Goal: Information Seeking & Learning: Understand process/instructions

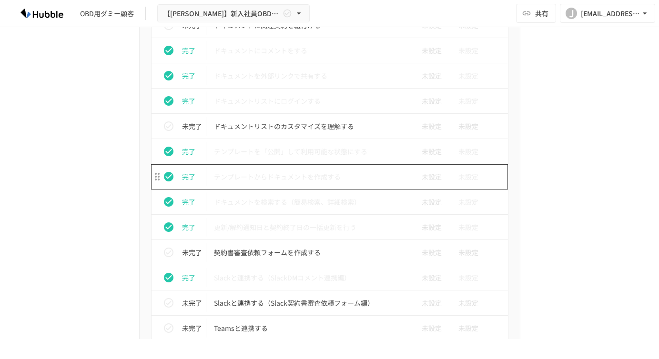
scroll to position [589, 0]
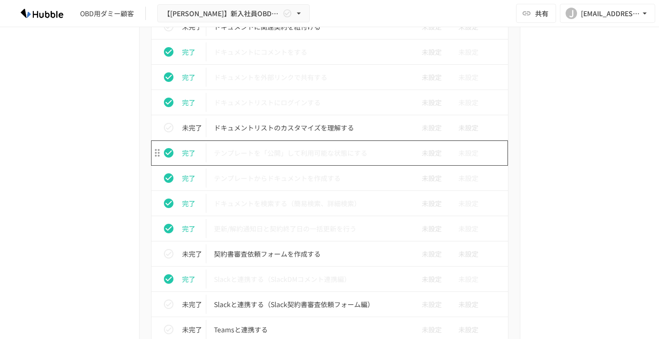
click at [274, 155] on p "テンプレートを「公開」して利用可能な状態にする" at bounding box center [310, 153] width 192 height 12
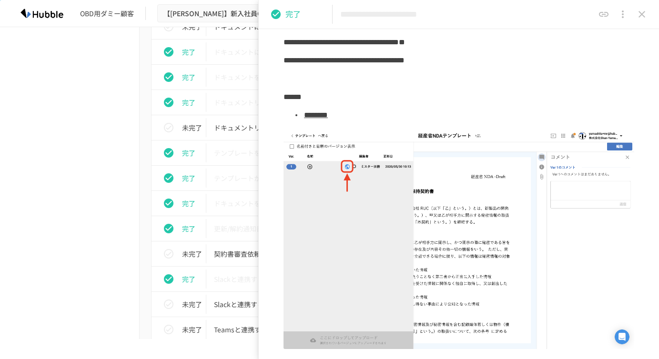
scroll to position [107, 0]
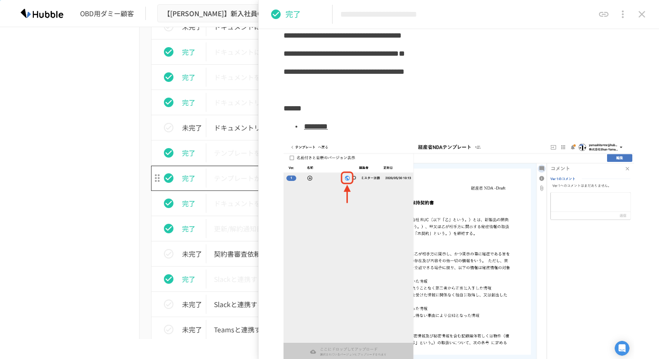
click at [228, 176] on p "テンプレートからドキュメントを作成する" at bounding box center [310, 179] width 192 height 12
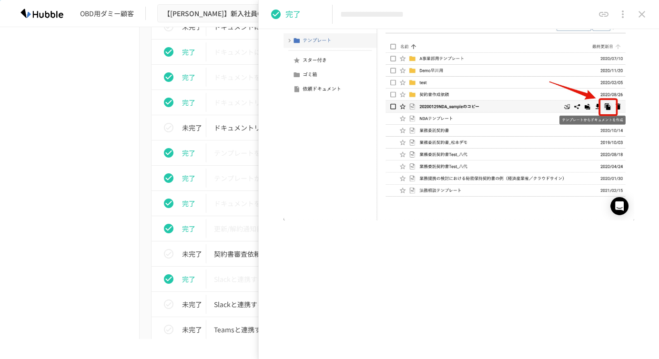
scroll to position [201, 0]
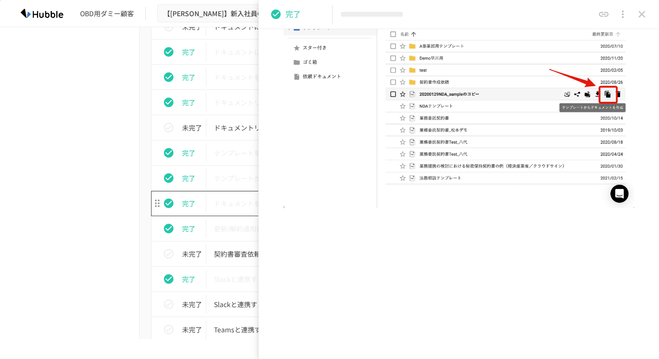
click at [226, 200] on p "ドキュメントを検索する（簡易検索、詳細検索）" at bounding box center [310, 204] width 192 height 12
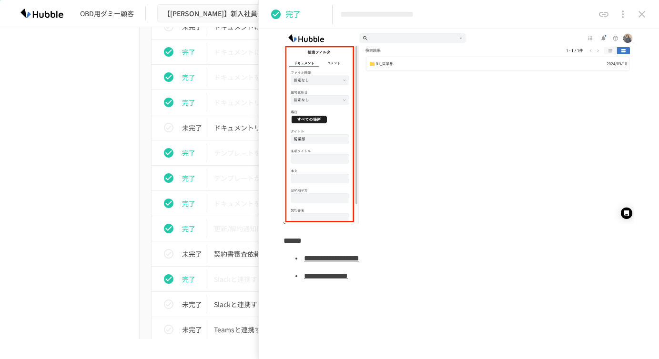
scroll to position [529, 0]
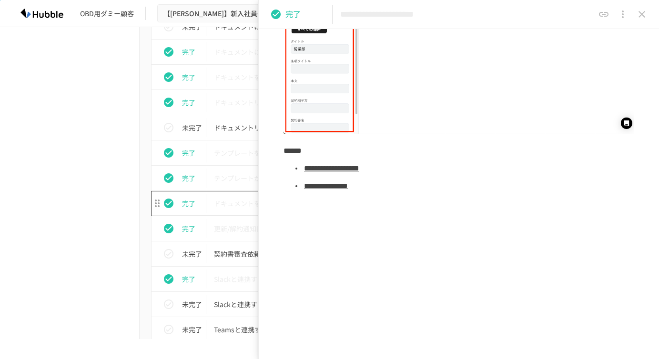
click at [239, 213] on td "ドキュメントを検索する（簡易検索、詳細検索）" at bounding box center [309, 203] width 207 height 25
click at [239, 223] on p "更新/解約通知日と契約終了日の一括更新を行う" at bounding box center [310, 229] width 192 height 12
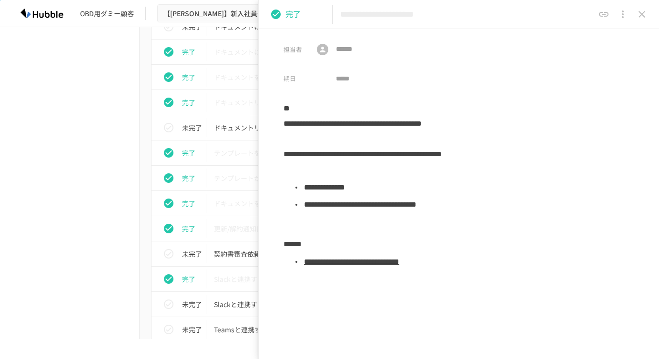
click at [89, 202] on div "進捗 タスク名 担当者 期限 完了 Hubbleにログインする 未設定 未設定 完了 ユーザーを追加する 未設定 未設定 完了 フォルダを作成する 未設定 未…" at bounding box center [329, 256] width 581 height 941
click at [638, 16] on icon "close drawer" at bounding box center [641, 14] width 11 height 11
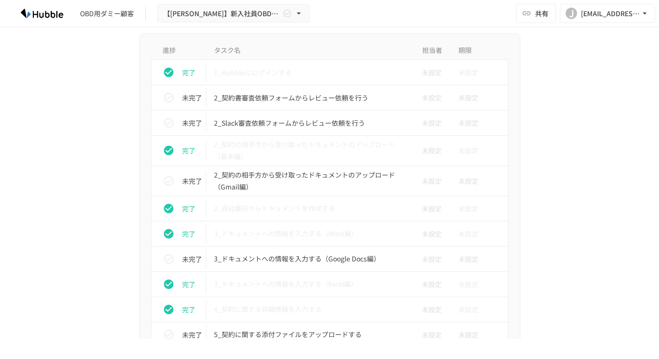
scroll to position [1541, 0]
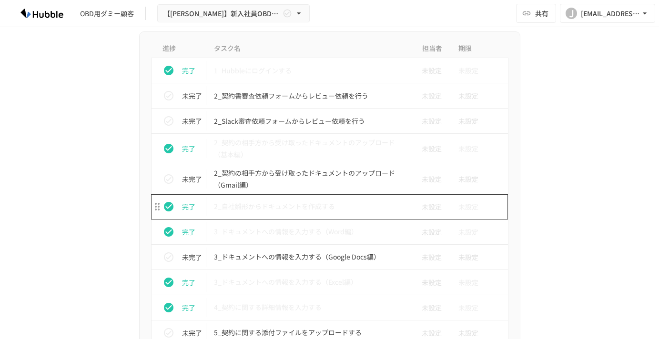
click at [276, 210] on p "2_自社雛形からドキュメントを作成する" at bounding box center [310, 207] width 192 height 12
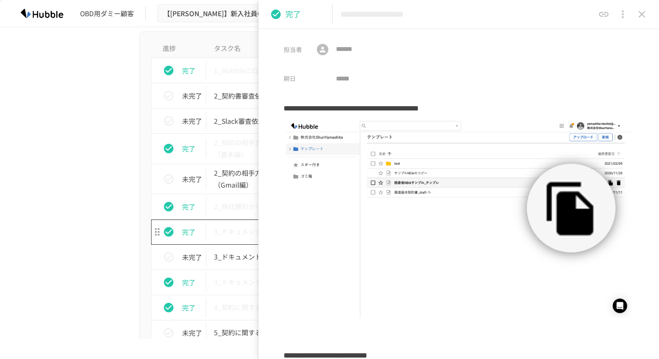
click at [249, 237] on p "3_ドキュメントへの情報を入力する（Word編）" at bounding box center [310, 232] width 192 height 12
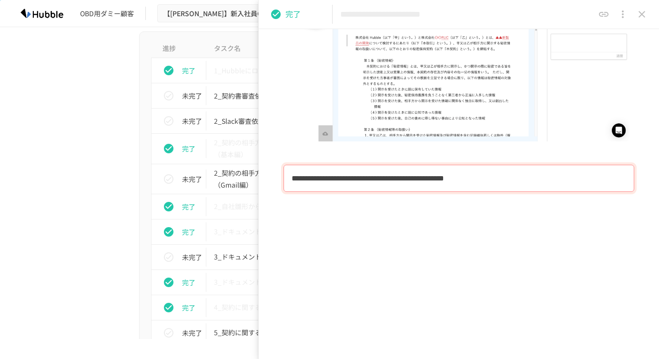
scroll to position [792, 0]
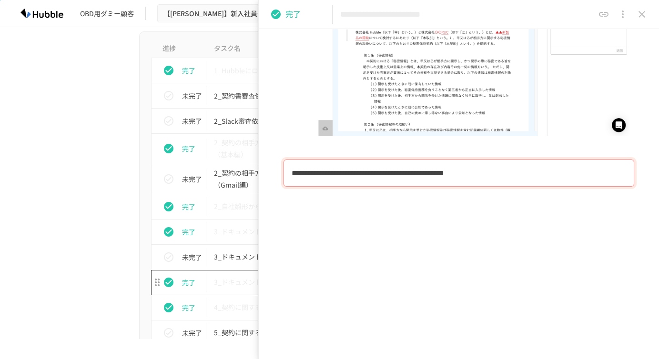
click at [218, 292] on td "3_ドキュメントへの情報を入力する（Excel編）" at bounding box center [309, 282] width 207 height 25
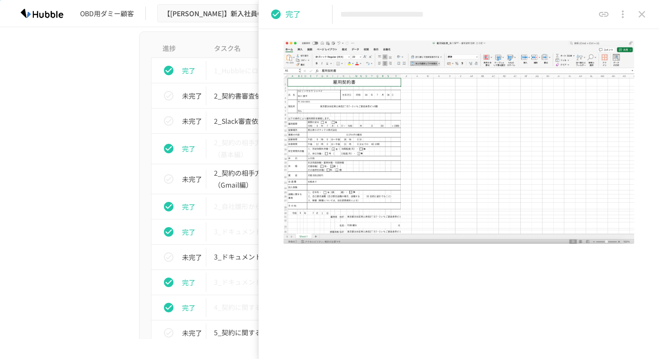
scroll to position [348, 0]
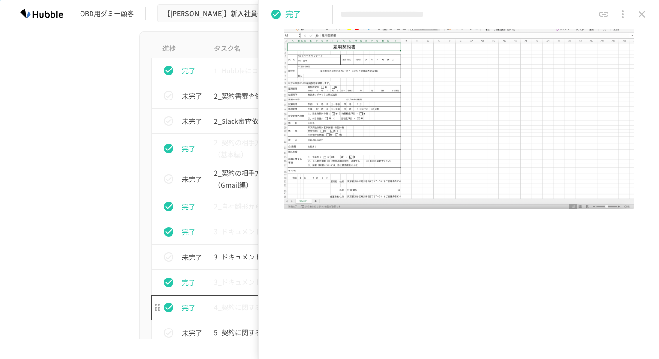
click at [221, 316] on td "4_契約に関する詳細情報を入力する" at bounding box center [309, 308] width 207 height 25
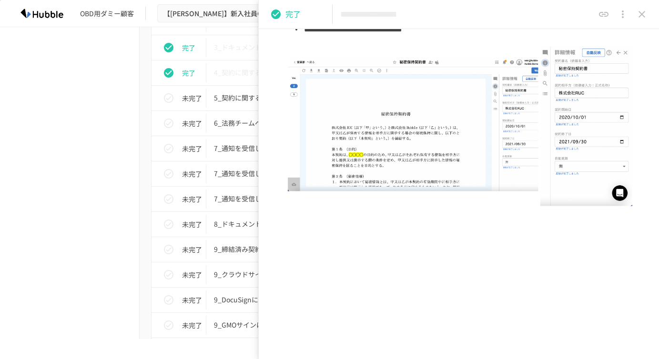
scroll to position [1791, 0]
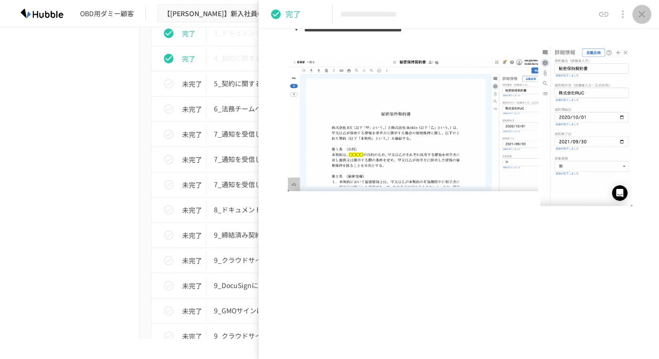
click at [649, 15] on button "close drawer" at bounding box center [641, 14] width 19 height 19
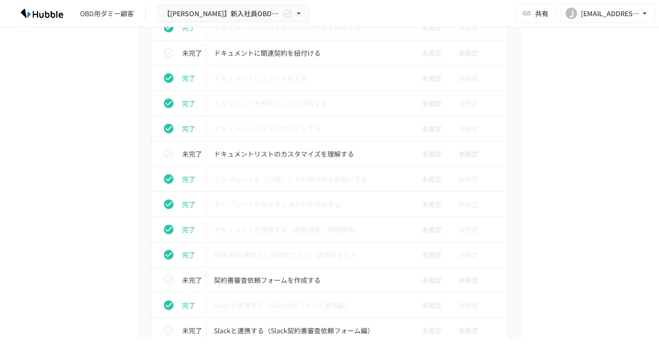
scroll to position [568, 0]
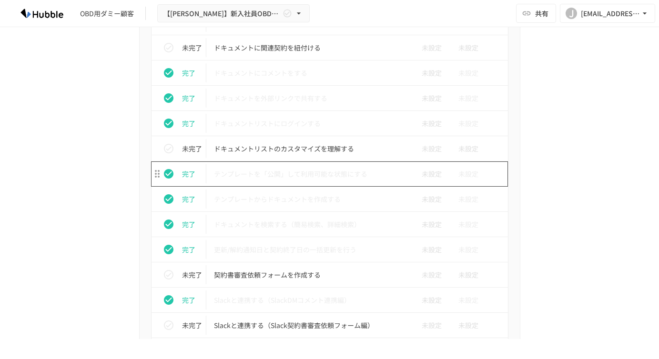
click at [284, 175] on p "テンプレートを「公開」して利用可能な状態にする" at bounding box center [310, 174] width 192 height 12
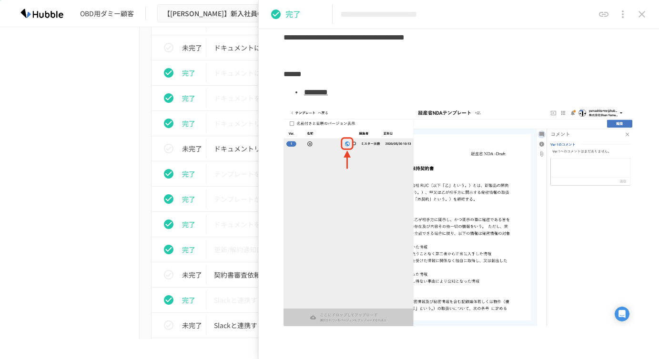
scroll to position [160, 0]
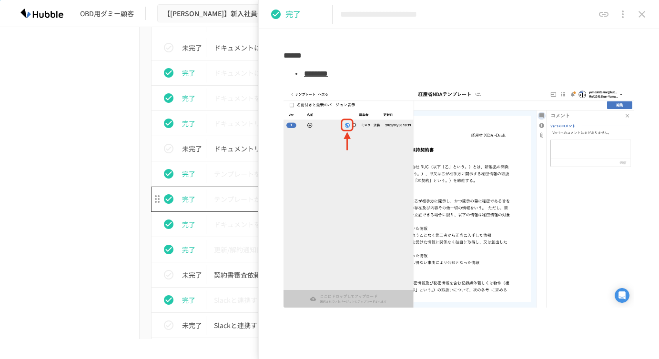
click at [237, 195] on p "テンプレートからドキュメントを作成する" at bounding box center [310, 200] width 192 height 12
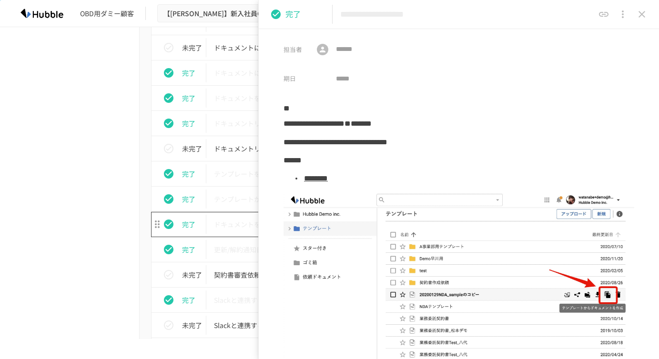
click at [234, 225] on p "ドキュメントを検索する（簡易検索、詳細検索）" at bounding box center [310, 225] width 192 height 12
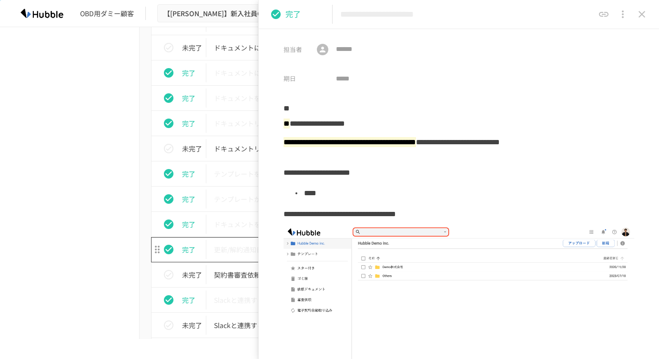
click at [227, 259] on td "更新/解約通知日と契約終了日の一括更新を行う" at bounding box center [309, 249] width 207 height 25
type input "**********"
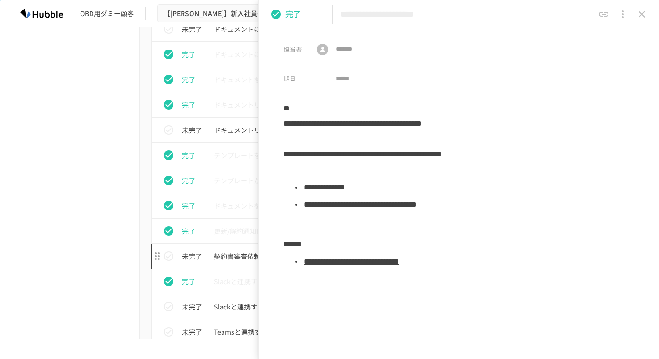
scroll to position [594, 0]
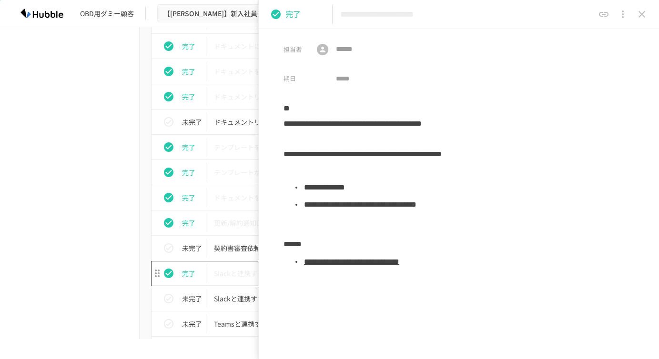
click at [227, 268] on p "Slackと連携する（SlackDMコメント連携編）" at bounding box center [310, 274] width 192 height 12
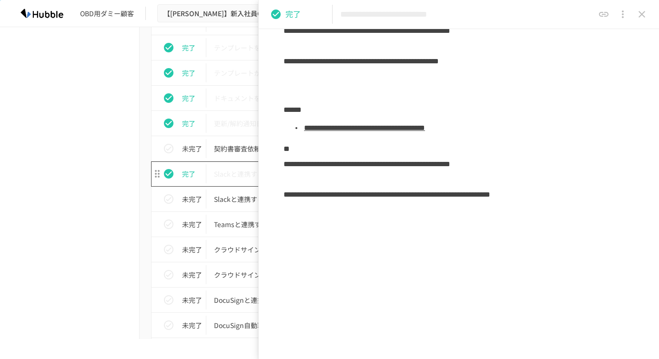
scroll to position [703, 0]
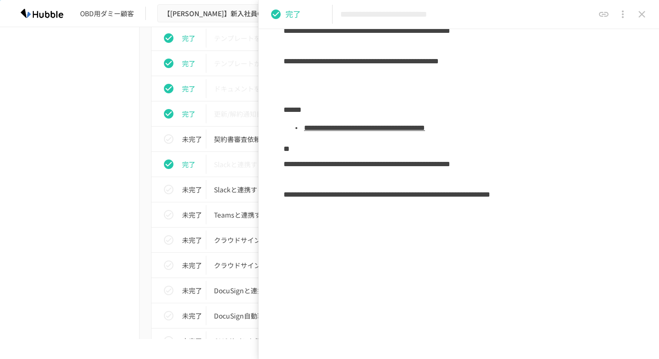
click at [111, 243] on div "進捗 タスク名 担当者 期限 完了 Hubbleにログインする 未設定 未設定 完了 ユーザーを追加する 未設定 未設定 完了 フォルダを作成する 未設定 未…" at bounding box center [329, 141] width 581 height 941
click at [643, 14] on icon "close drawer" at bounding box center [641, 14] width 11 height 11
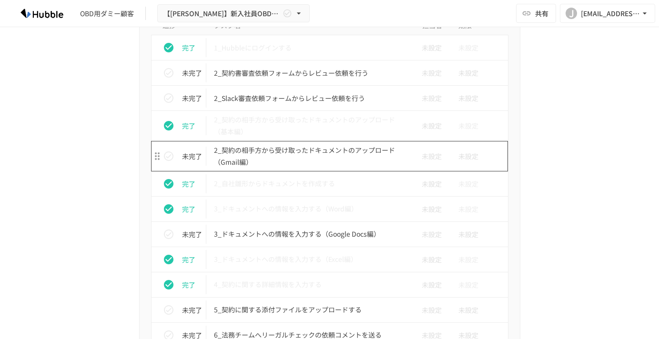
scroll to position [1567, 0]
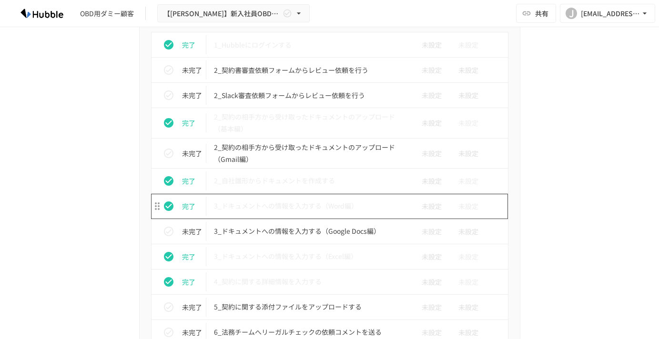
click at [308, 205] on p "3_ドキュメントへの情報を入力する（Word編）" at bounding box center [310, 206] width 192 height 12
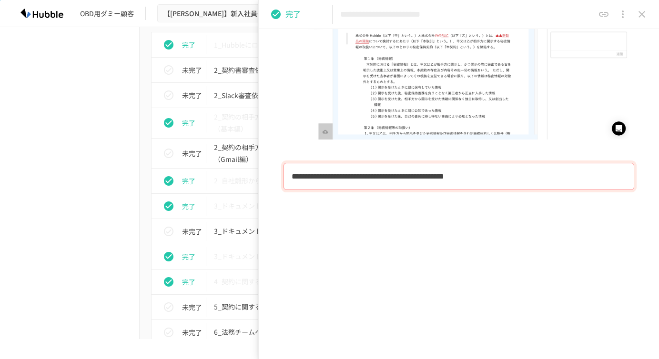
scroll to position [792, 0]
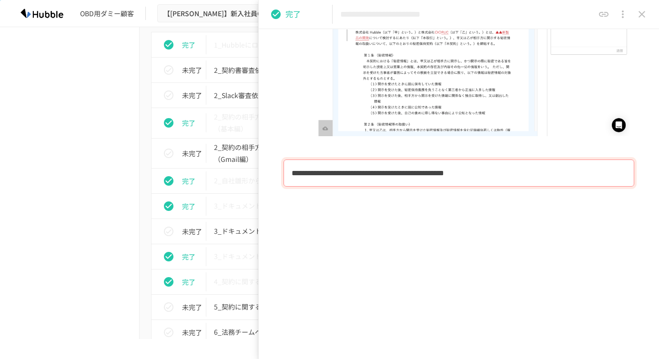
click at [642, 14] on icon "close drawer" at bounding box center [642, 14] width 7 height 7
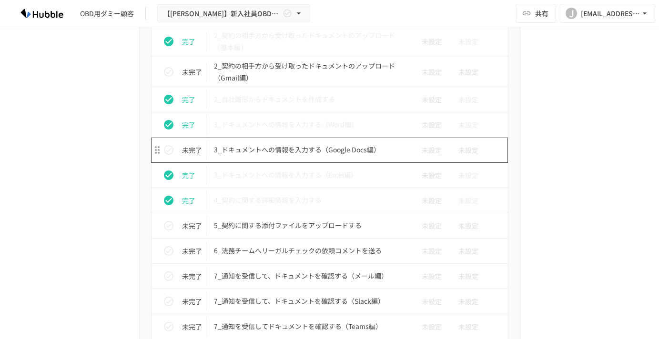
scroll to position [1658, 0]
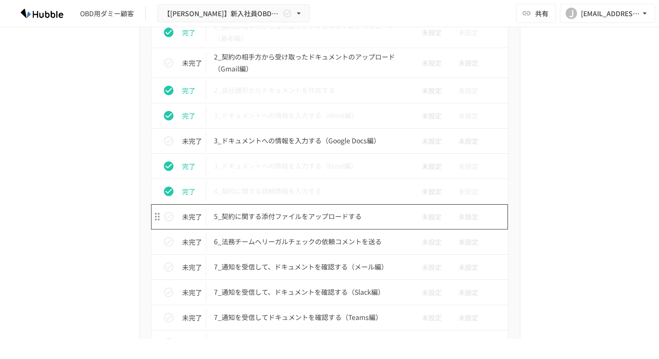
click at [292, 221] on p "5_契約に関する添付ファイルをアップロードする" at bounding box center [310, 217] width 192 height 12
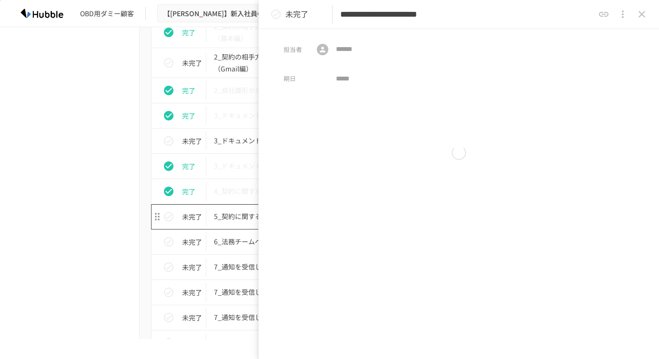
click at [292, 221] on div "**********" at bounding box center [329, 169] width 659 height 339
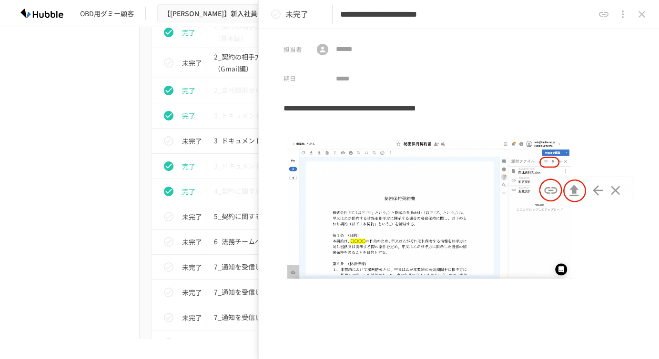
click at [284, 109] on h3 "**********" at bounding box center [459, 107] width 351 height 16
click at [291, 109] on h3 "**********" at bounding box center [459, 107] width 351 height 16
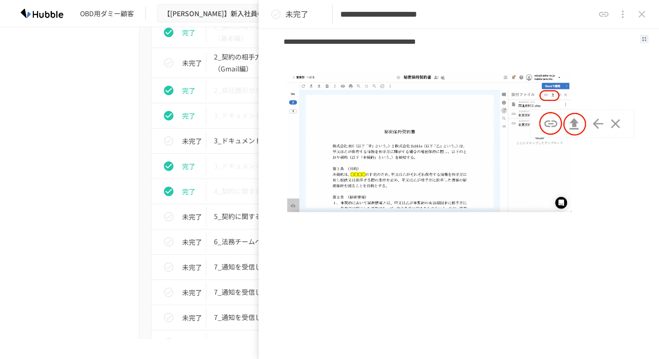
scroll to position [74, 0]
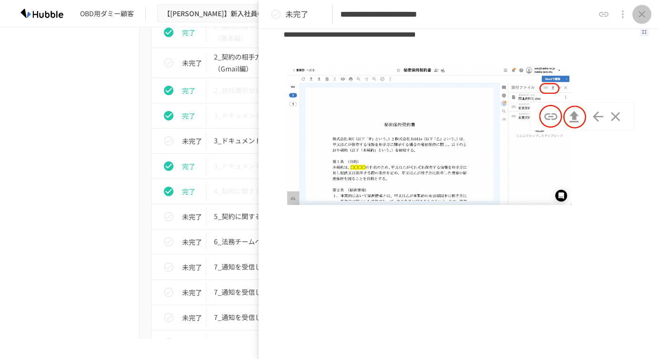
click at [648, 19] on button "close drawer" at bounding box center [641, 14] width 19 height 19
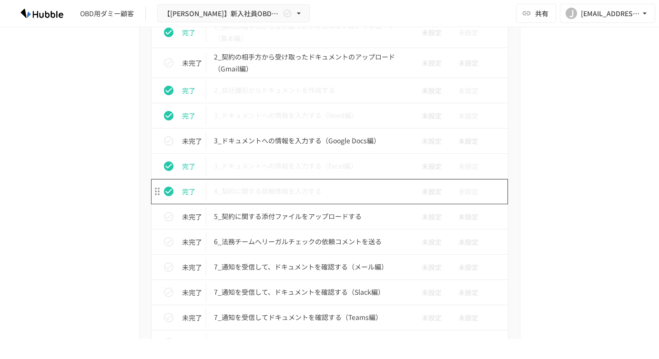
click at [280, 195] on p "4_契約に関する詳細情報を入力する" at bounding box center [310, 191] width 192 height 12
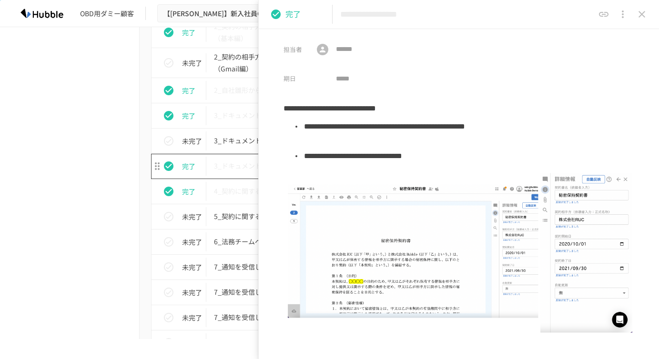
click at [226, 168] on p "3_ドキュメントへの情報を入力する（Excel編）" at bounding box center [310, 166] width 192 height 12
type input "**********"
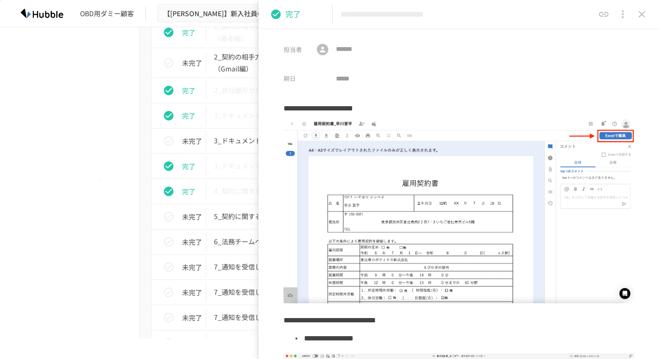
click at [99, 180] on div "進捗 タスク名 担当者 期限 完了 1_Hubbleにログインする 未設定 未設定 未完了 2_契約書審査依頼フォームからレビュー依頼を行う 未設定 未設定 …" at bounding box center [329, 264] width 581 height 699
click at [643, 13] on icon "close drawer" at bounding box center [641, 14] width 11 height 11
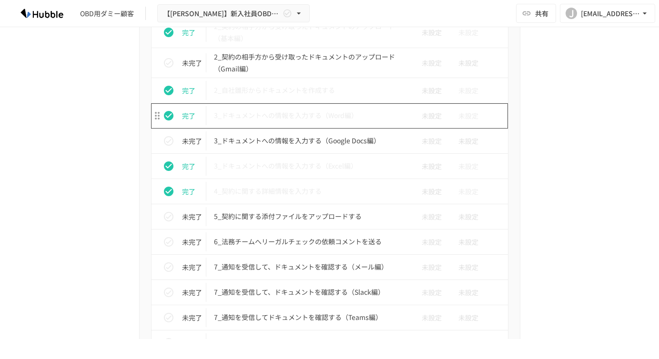
click at [322, 107] on td "3_ドキュメントへの情報を入力する（Word編）" at bounding box center [309, 115] width 207 height 25
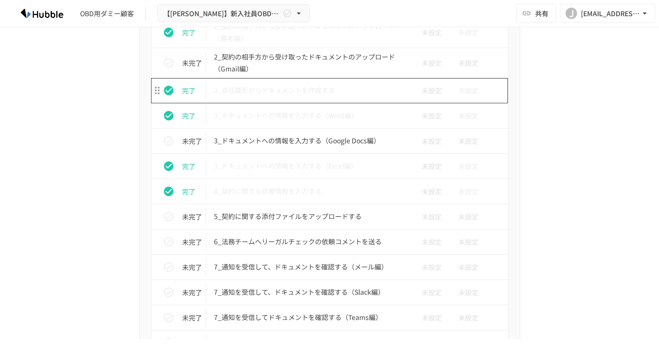
click at [297, 99] on td "2_自社雛形からドキュメントを作成する" at bounding box center [309, 90] width 207 height 25
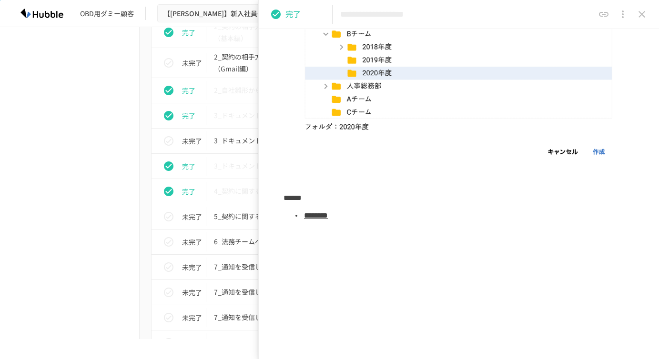
scroll to position [423, 0]
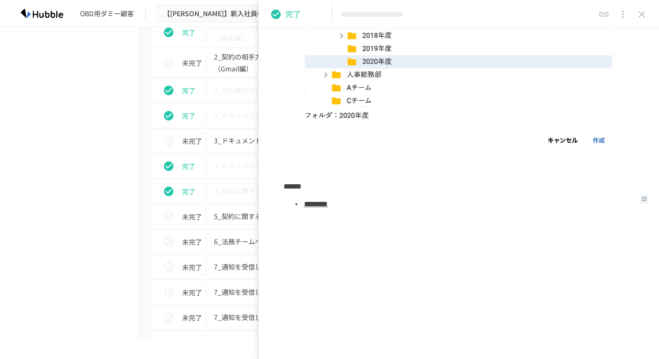
click at [344, 210] on li "********" at bounding box center [469, 205] width 332 height 18
click at [328, 207] on link "********" at bounding box center [316, 204] width 24 height 7
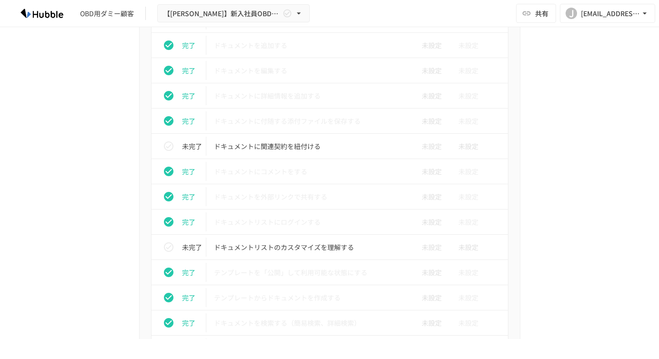
scroll to position [493, 0]
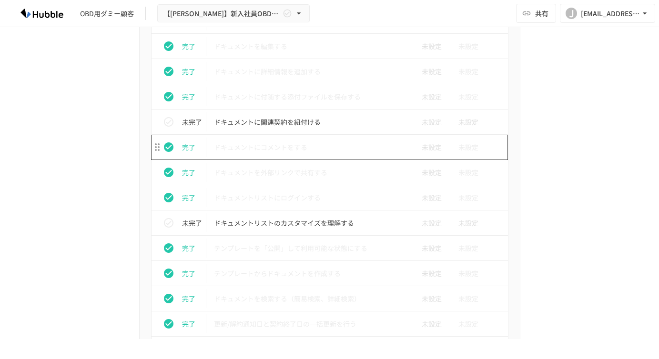
click at [261, 146] on p "ドキュメントにコメントをする" at bounding box center [310, 148] width 192 height 12
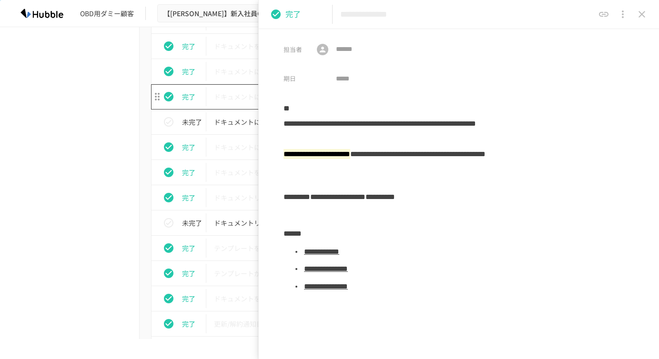
click at [213, 98] on td "ドキュメントに付随する添付ファイルを保存する" at bounding box center [309, 96] width 207 height 25
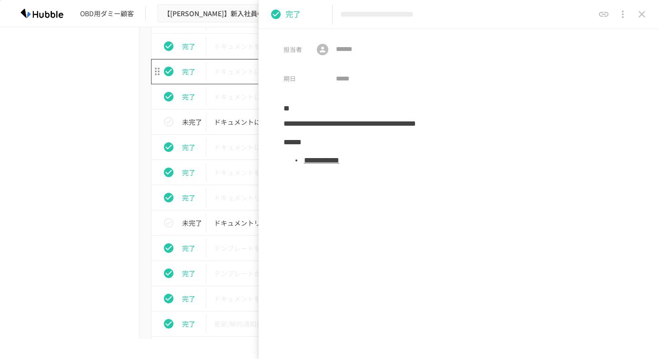
click at [221, 77] on p "ドキュメントに詳細情報を追加する" at bounding box center [310, 72] width 192 height 12
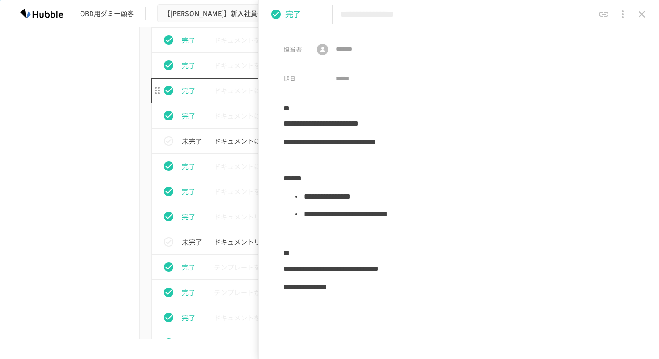
scroll to position [473, 0]
click at [221, 71] on p "ドキュメントを編集する" at bounding box center [310, 67] width 192 height 12
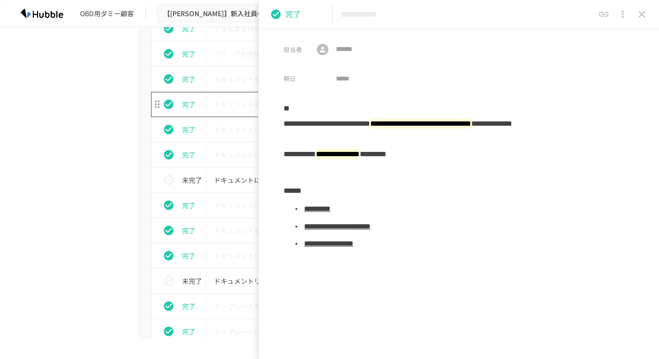
scroll to position [432, 0]
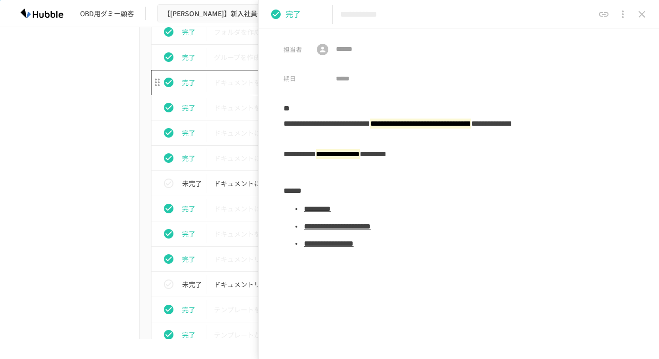
click at [221, 71] on td "ドキュメントを追加する" at bounding box center [309, 82] width 207 height 25
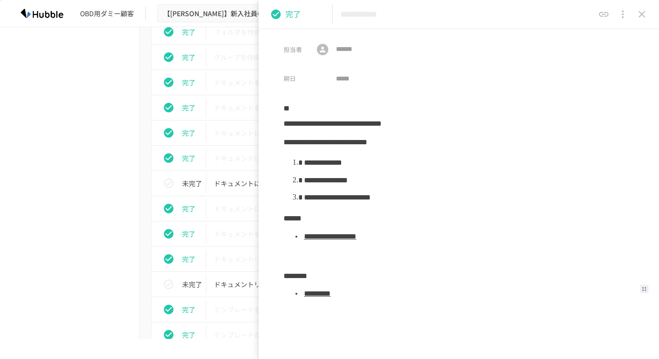
click at [331, 296] on link "*********" at bounding box center [317, 293] width 27 height 7
click at [234, 82] on p "ドキュメントを追加する" at bounding box center [310, 83] width 192 height 12
click at [232, 67] on td "グループを作成する" at bounding box center [309, 57] width 207 height 25
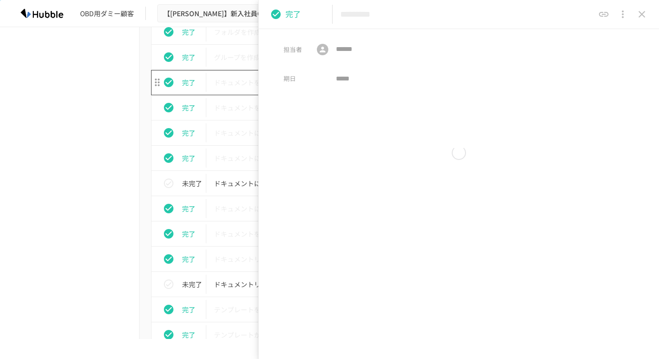
click at [234, 83] on p "ドキュメントを追加する" at bounding box center [310, 83] width 192 height 12
type input "**********"
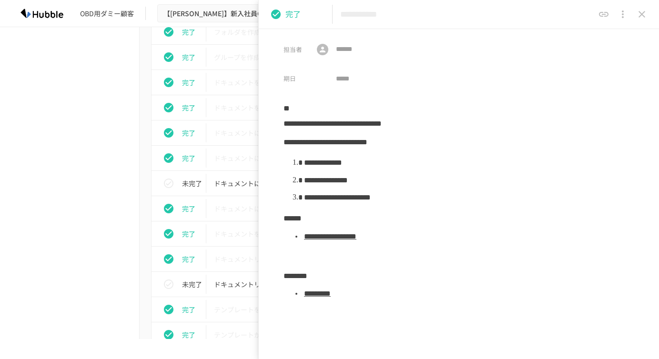
drag, startPoint x: 438, startPoint y: 16, endPoint x: 336, endPoint y: 9, distance: 102.2
click at [336, 9] on div "**********" at bounding box center [459, 14] width 400 height 29
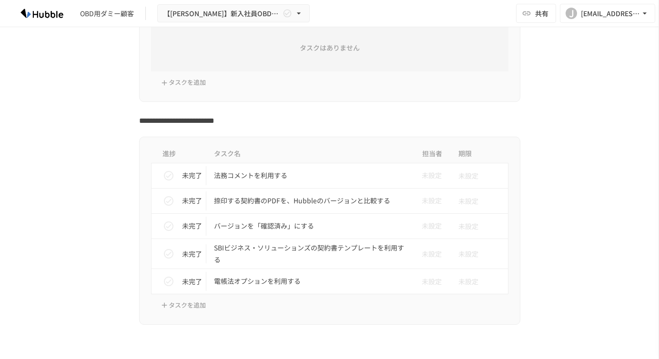
scroll to position [399, 0]
